Goal: Check status: Check status

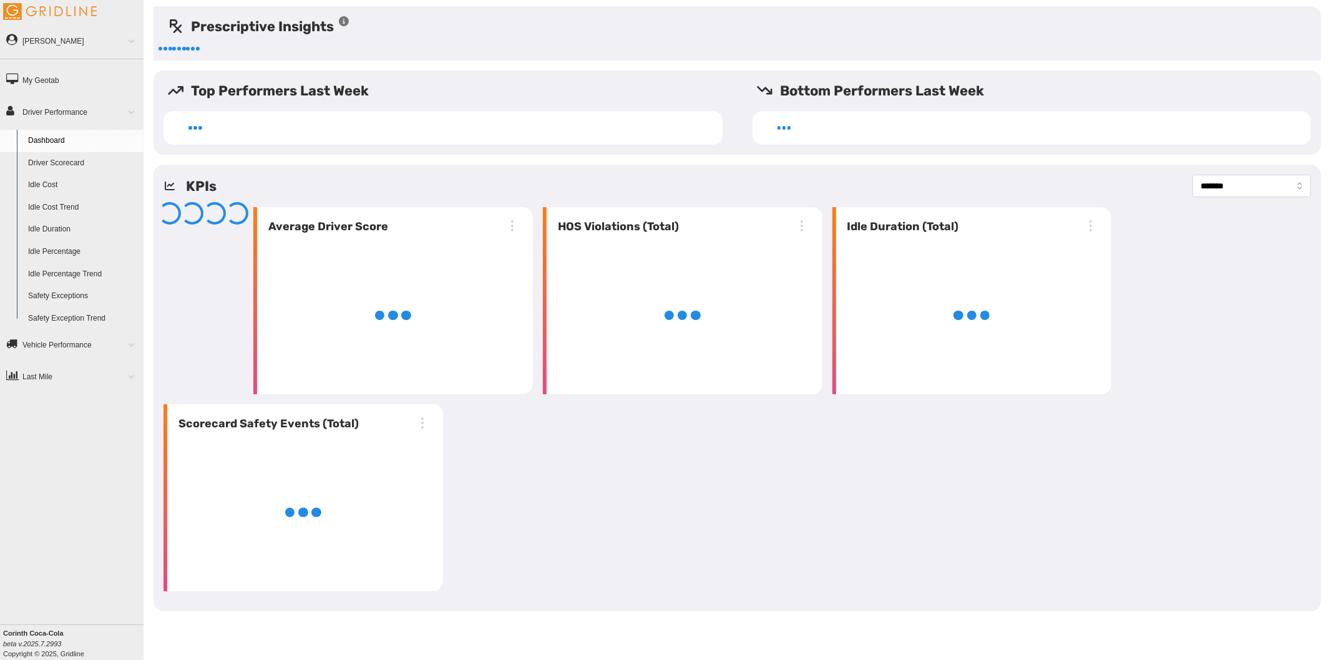
select select "**********"
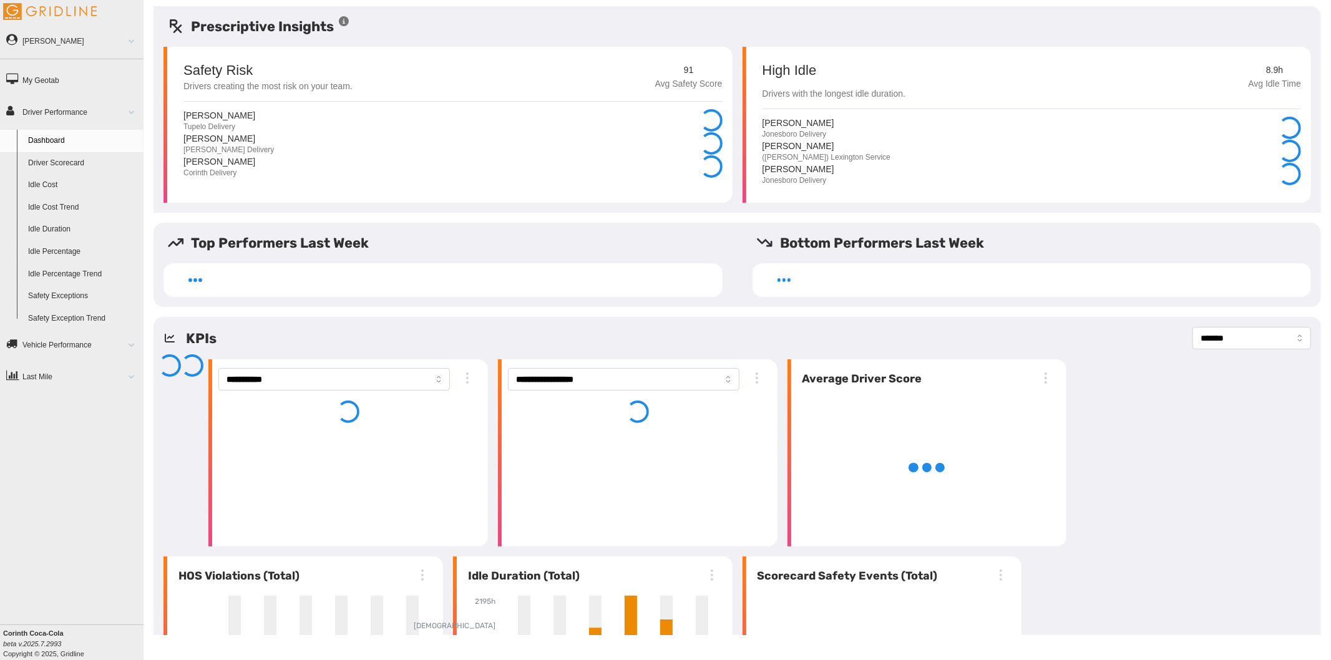
select select "**********"
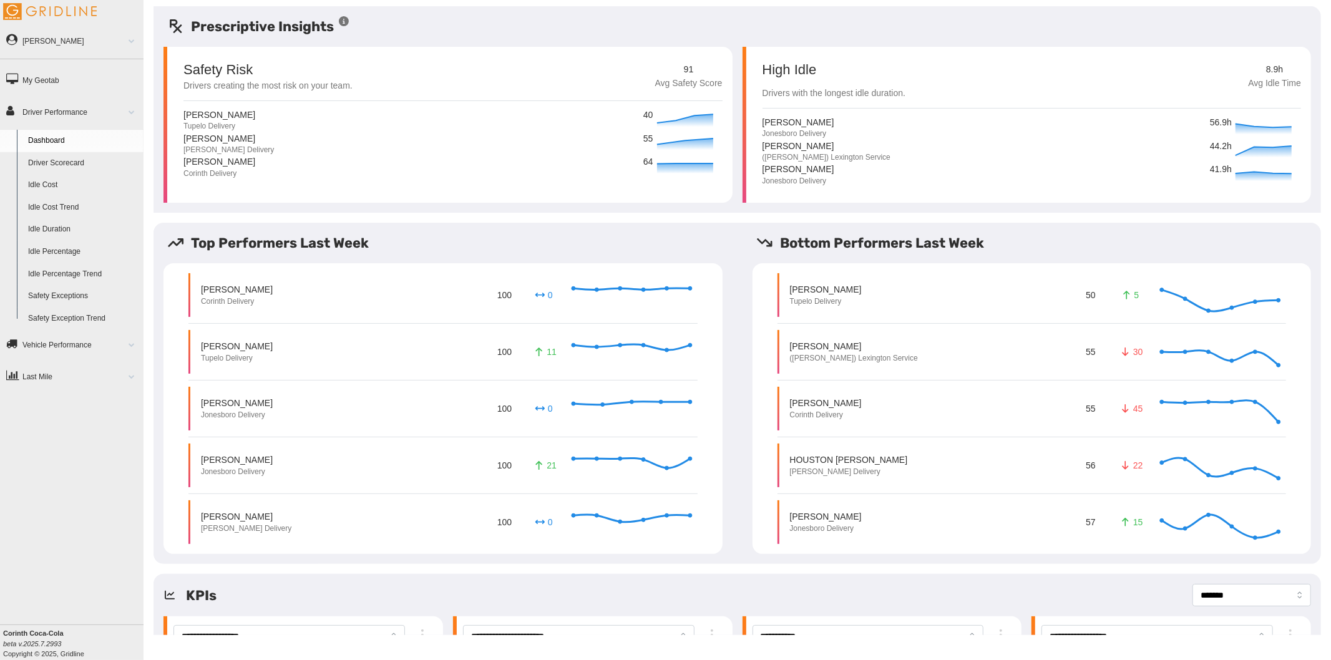
click at [76, 164] on link "Driver Scorecard" at bounding box center [82, 163] width 121 height 22
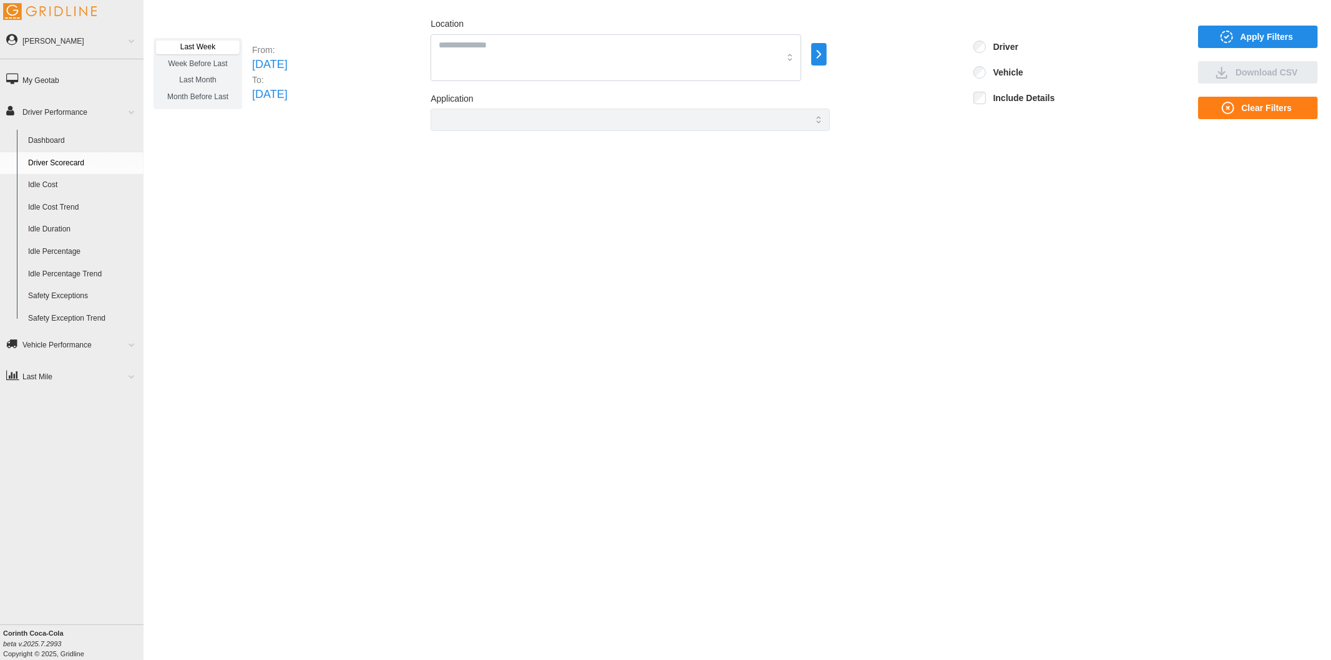
click at [826, 59] on icon "button" at bounding box center [819, 54] width 14 height 15
click at [930, 54] on p "All Vehicles" at bounding box center [927, 56] width 38 height 11
click at [900, 42] on div at bounding box center [899, 42] width 10 height 10
click at [896, 55] on div at bounding box center [899, 56] width 10 height 10
click at [896, 69] on div at bounding box center [899, 70] width 10 height 10
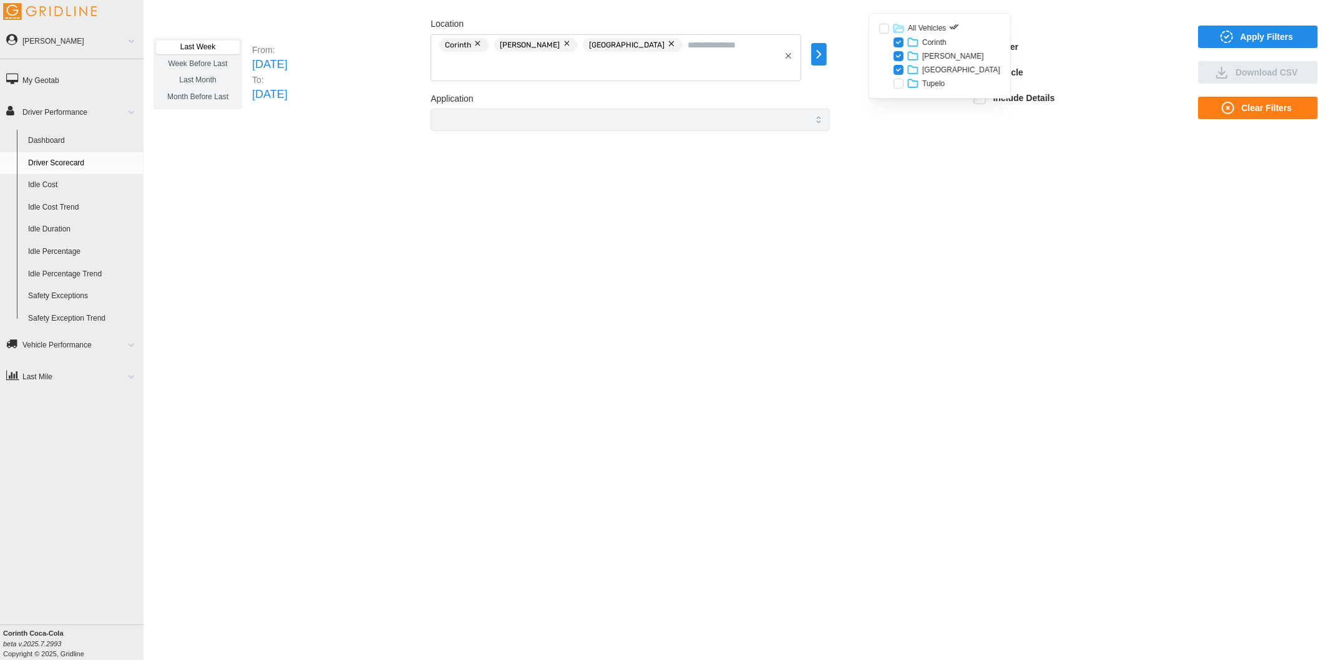
click at [896, 86] on div at bounding box center [899, 84] width 10 height 10
click at [1235, 38] on span "Apply Filters" at bounding box center [1257, 36] width 100 height 21
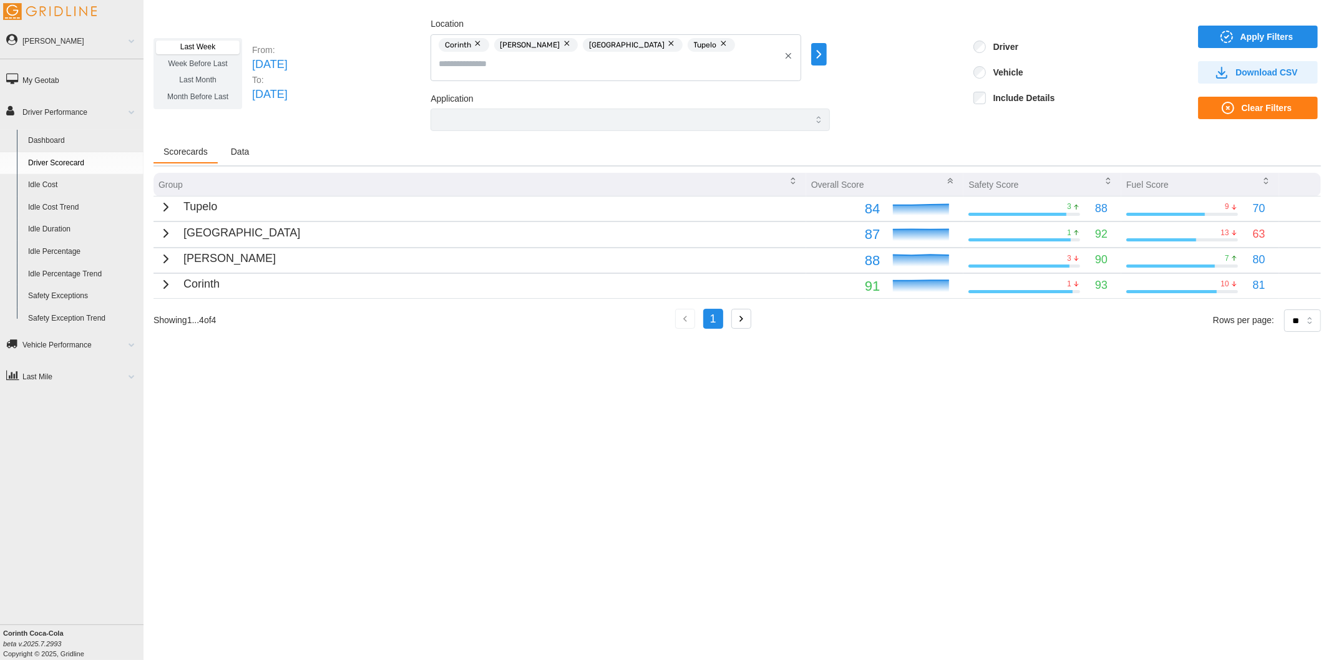
click at [203, 81] on span "Last Month" at bounding box center [197, 80] width 37 height 9
click at [1280, 39] on span "Apply Filters" at bounding box center [1267, 36] width 53 height 21
